Goal: Transaction & Acquisition: Purchase product/service

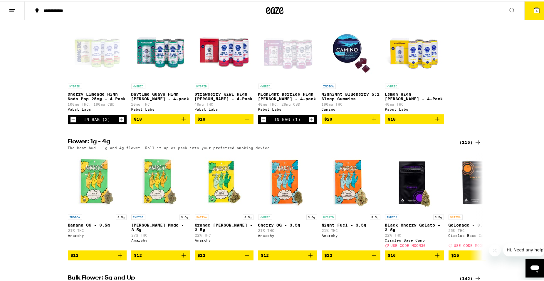
scroll to position [623, 0]
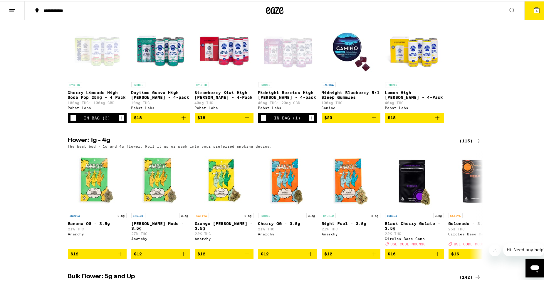
click at [475, 12] on icon at bounding box center [478, 8] width 7 height 7
click at [467, 12] on div "(6)" at bounding box center [473, 8] width 16 height 7
